Goal: Task Accomplishment & Management: Complete application form

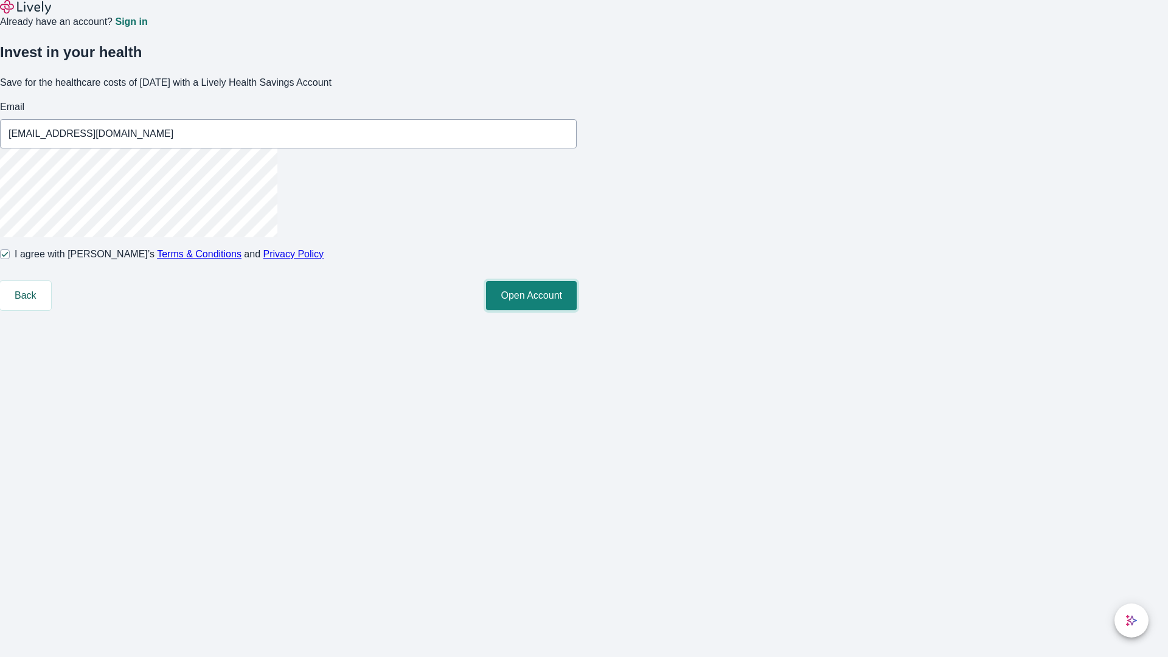
click at [577, 310] on button "Open Account" at bounding box center [531, 295] width 91 height 29
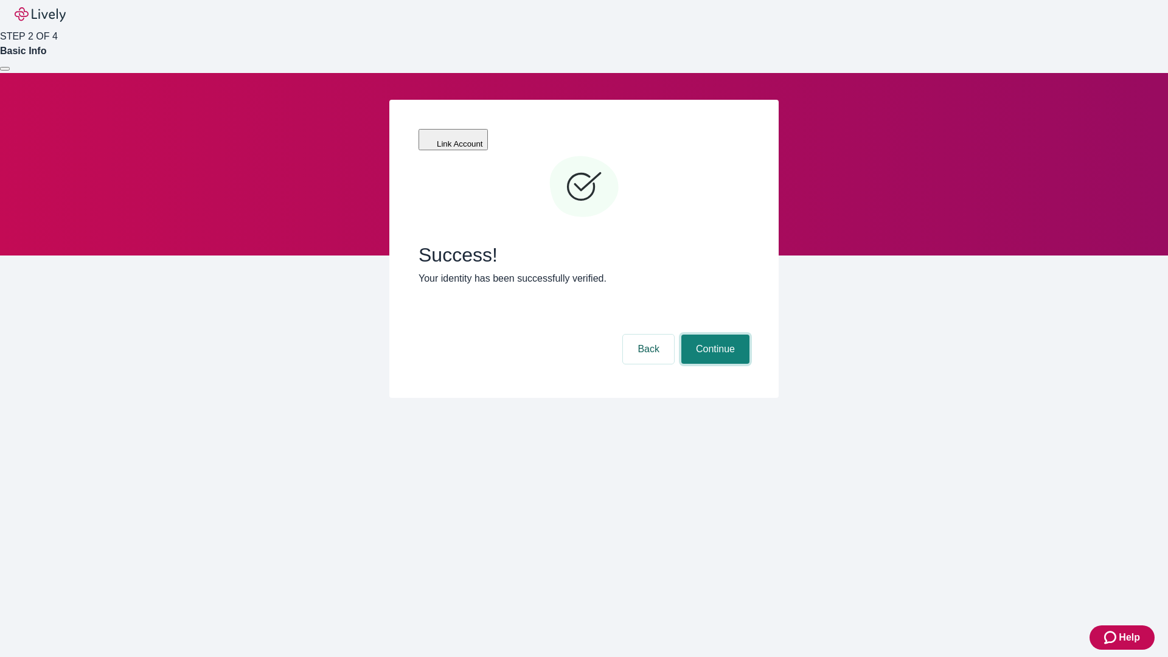
click at [713, 335] on button "Continue" at bounding box center [715, 349] width 68 height 29
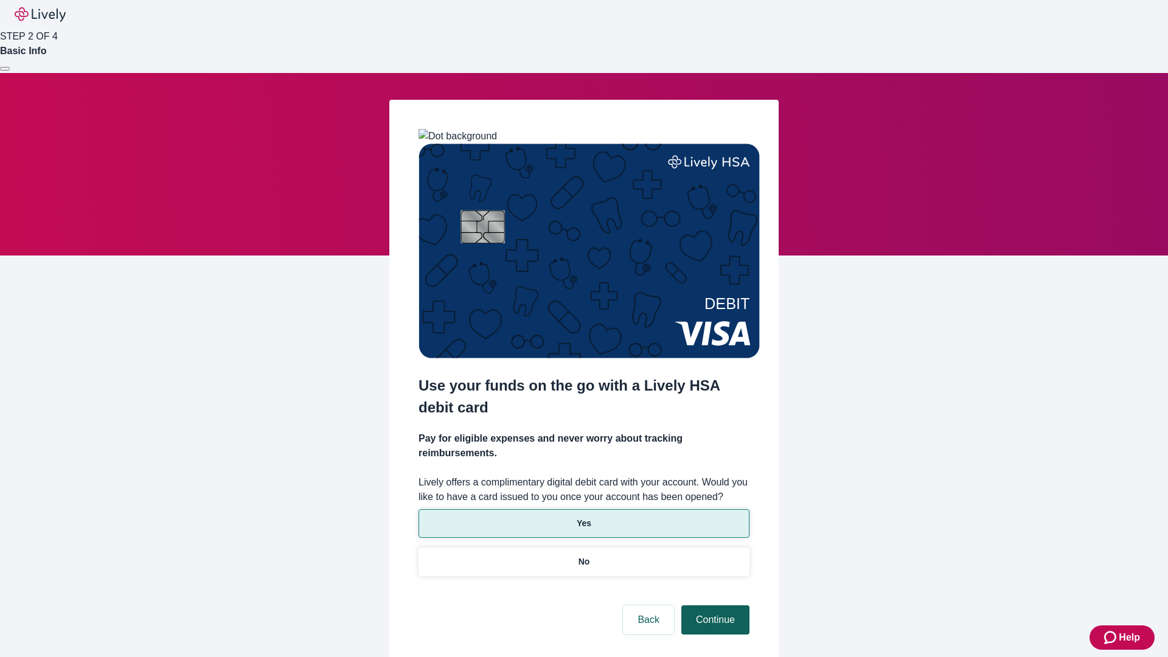
click at [583, 555] on p "No" at bounding box center [584, 561] width 12 height 13
click at [713, 605] on button "Continue" at bounding box center [715, 619] width 68 height 29
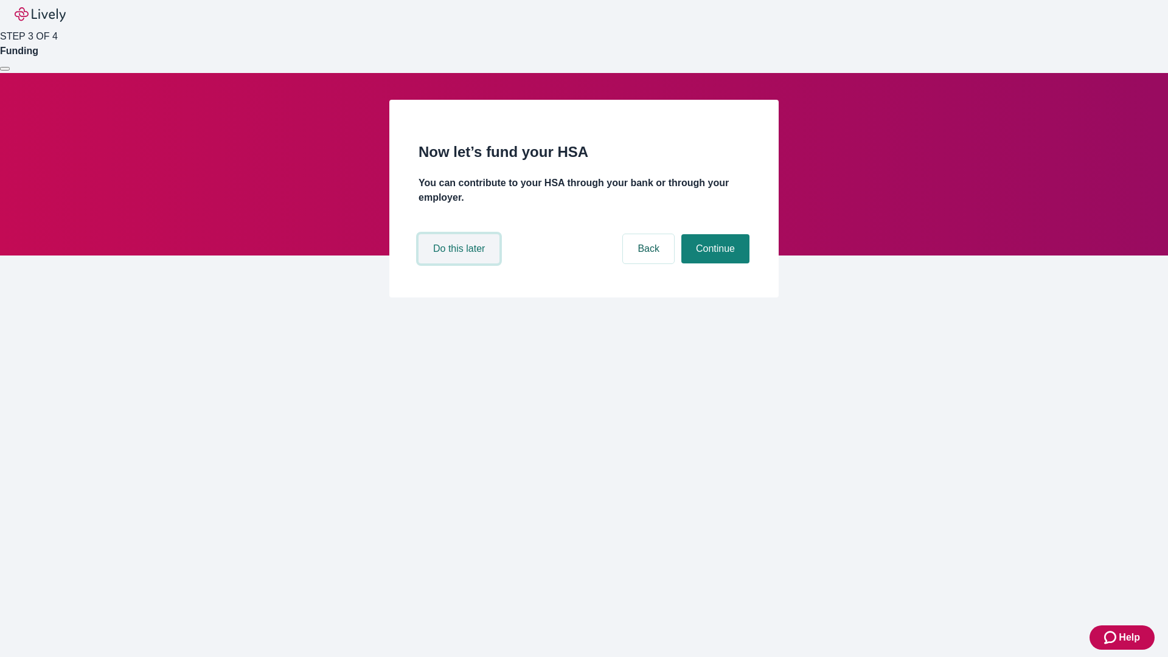
click at [460, 263] on button "Do this later" at bounding box center [458, 248] width 81 height 29
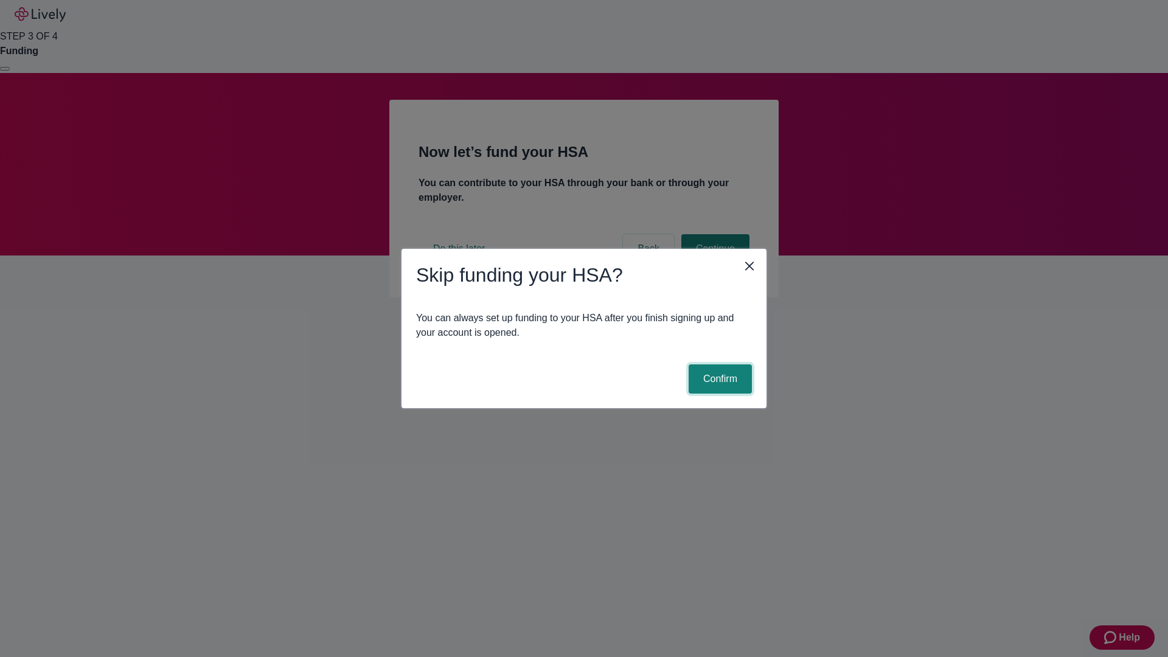
click at [718, 379] on button "Confirm" at bounding box center [720, 378] width 63 height 29
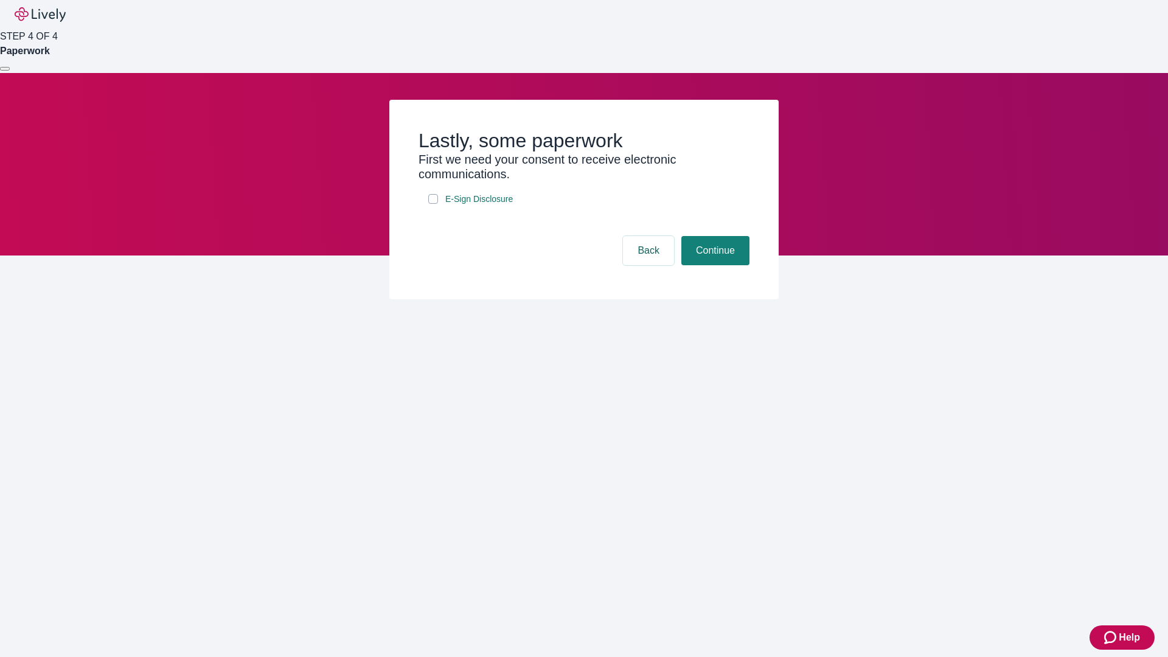
click at [433, 204] on input "E-Sign Disclosure" at bounding box center [433, 199] width 10 height 10
checkbox input "true"
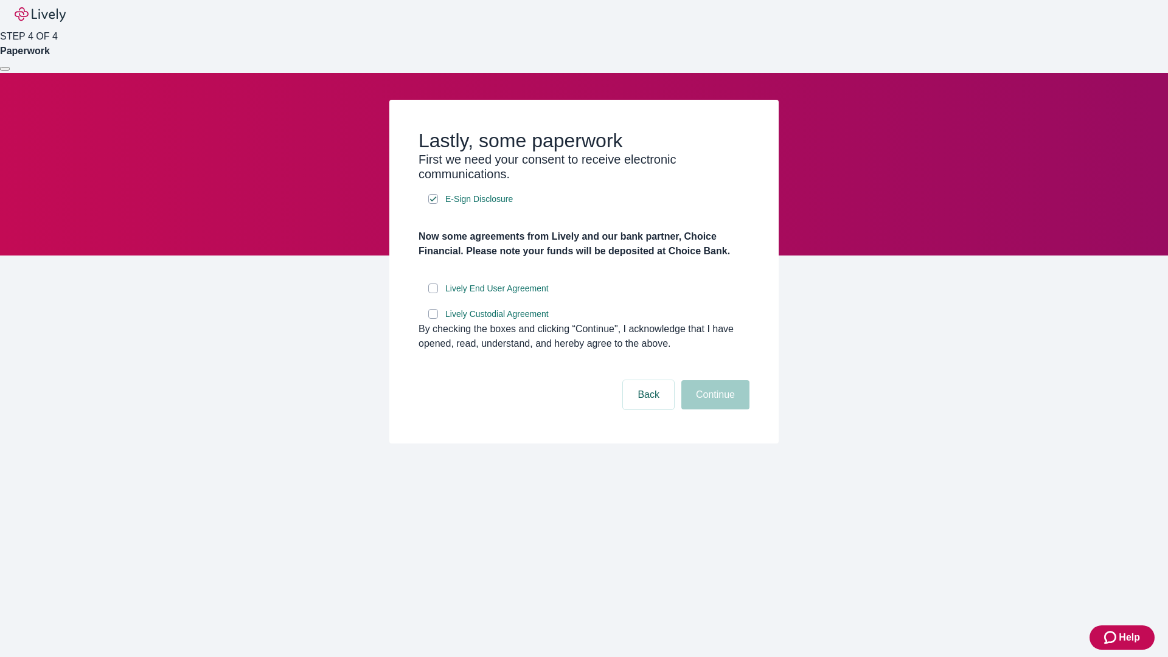
click at [433, 293] on input "Lively End User Agreement" at bounding box center [433, 288] width 10 height 10
checkbox input "true"
click at [433, 319] on input "Lively Custodial Agreement" at bounding box center [433, 314] width 10 height 10
checkbox input "true"
click at [713, 409] on button "Continue" at bounding box center [715, 394] width 68 height 29
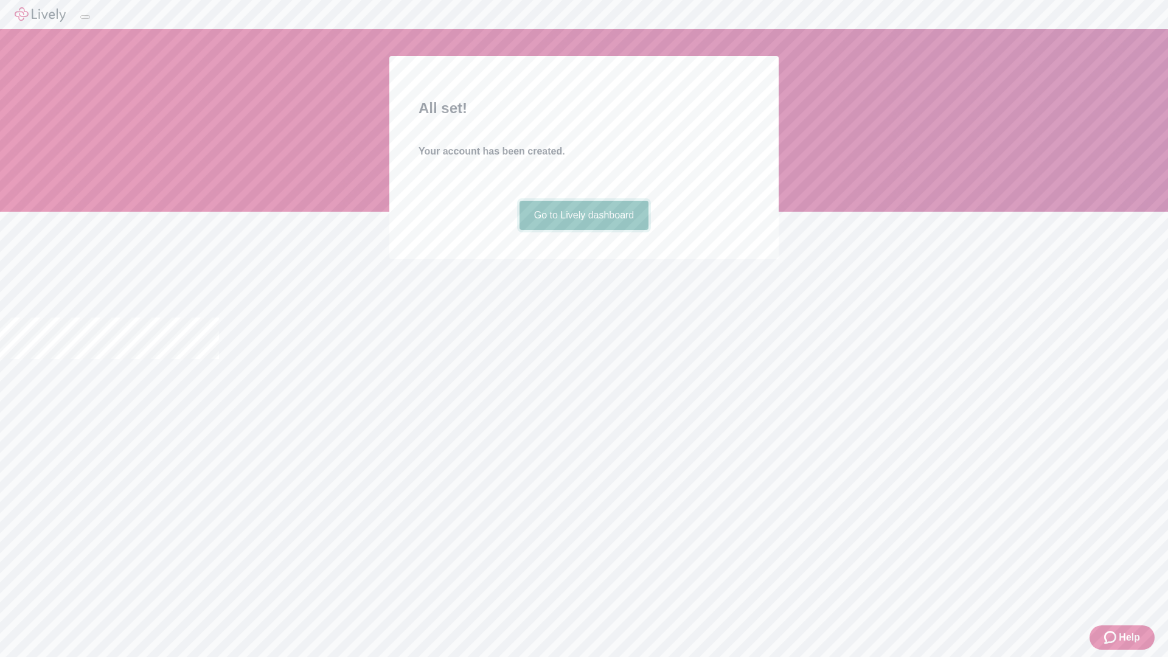
click at [583, 230] on link "Go to Lively dashboard" at bounding box center [584, 215] width 130 height 29
